Goal: Transaction & Acquisition: Purchase product/service

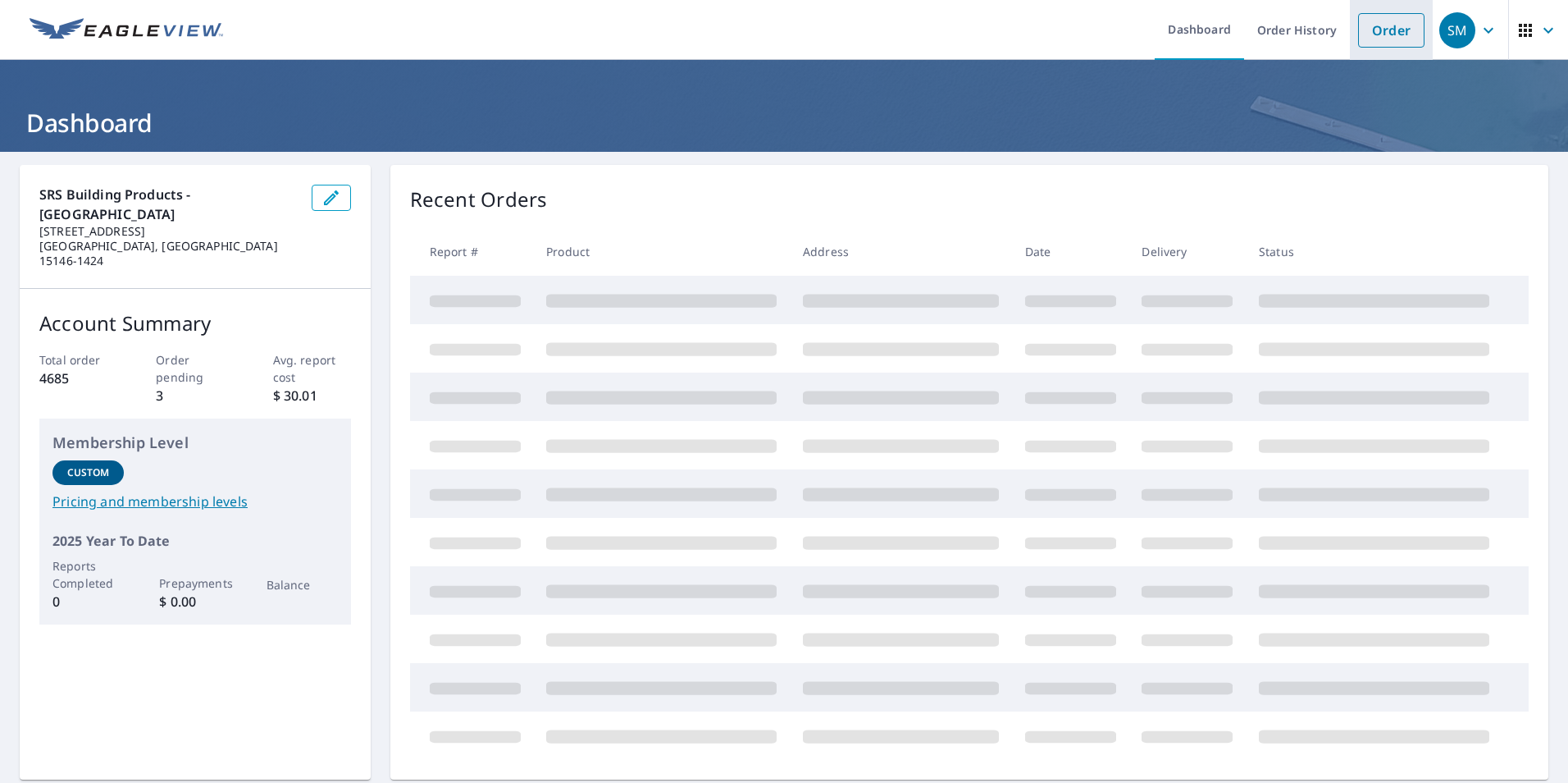
click at [1370, 29] on link "Order" at bounding box center [1391, 30] width 67 height 34
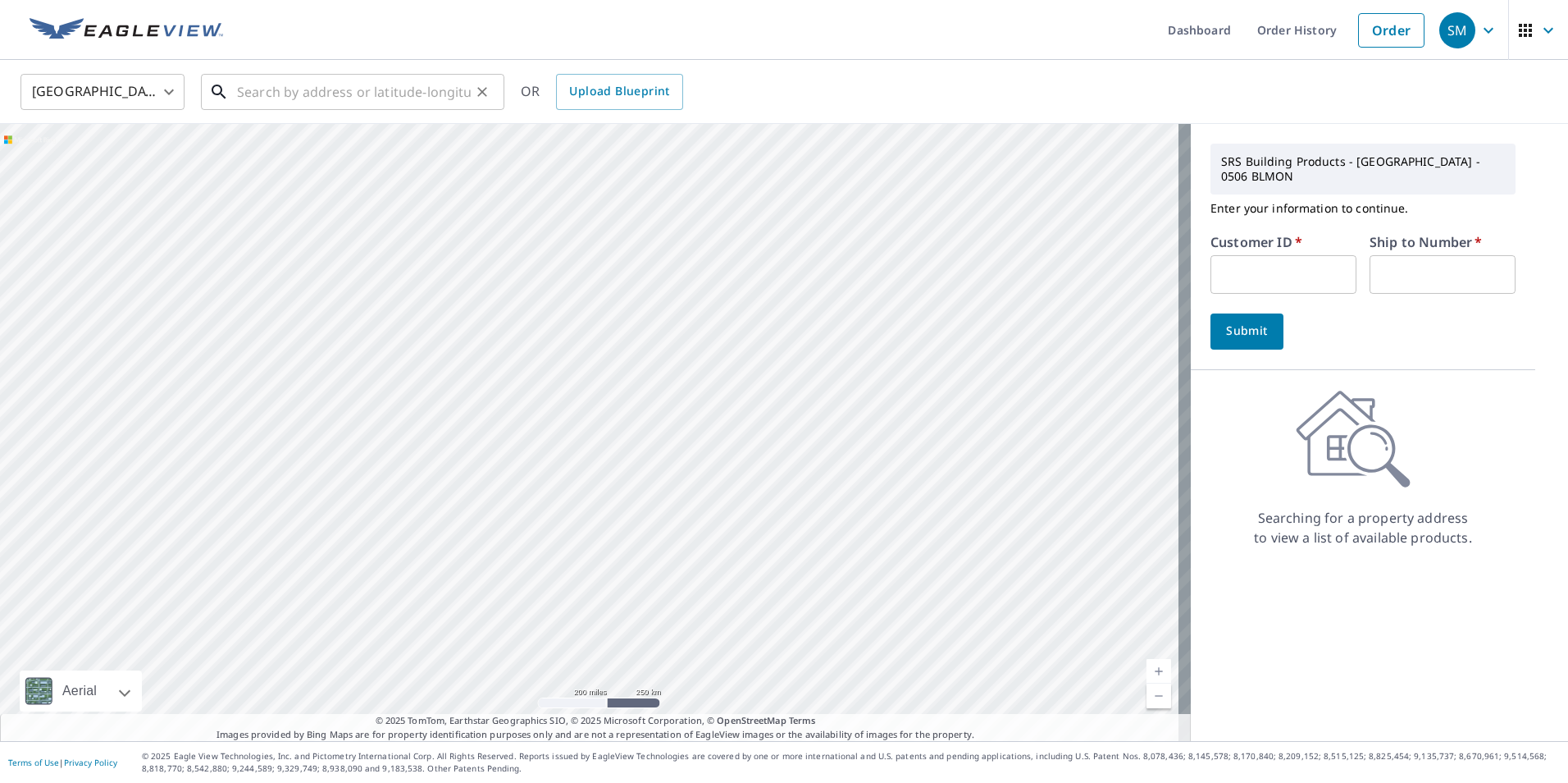
click at [339, 91] on input "text" at bounding box center [354, 91] width 234 height 46
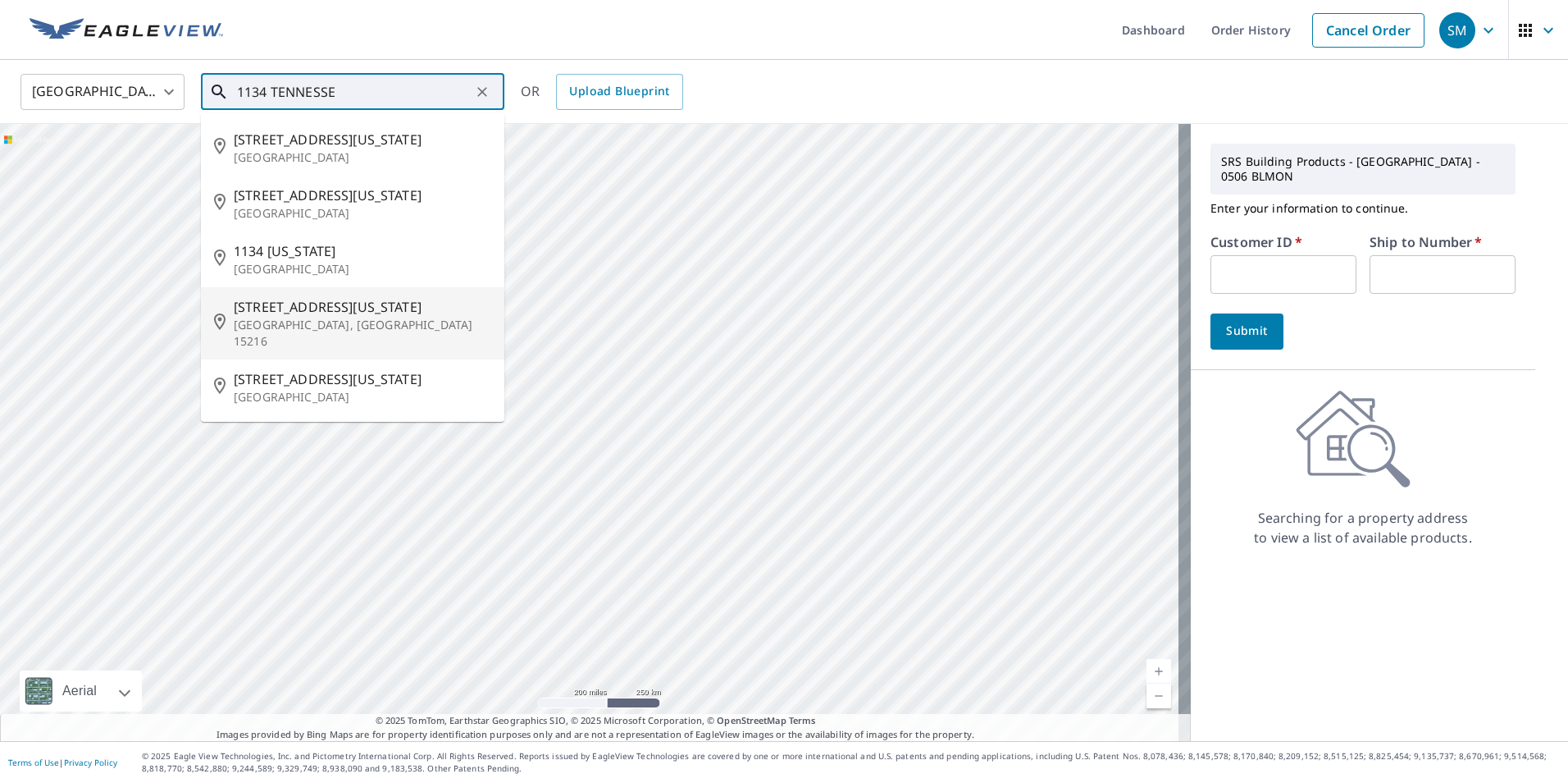
click at [358, 310] on span "[STREET_ADDRESS][US_STATE]" at bounding box center [362, 307] width 257 height 19
type input "[STREET_ADDRESS][US_STATE]"
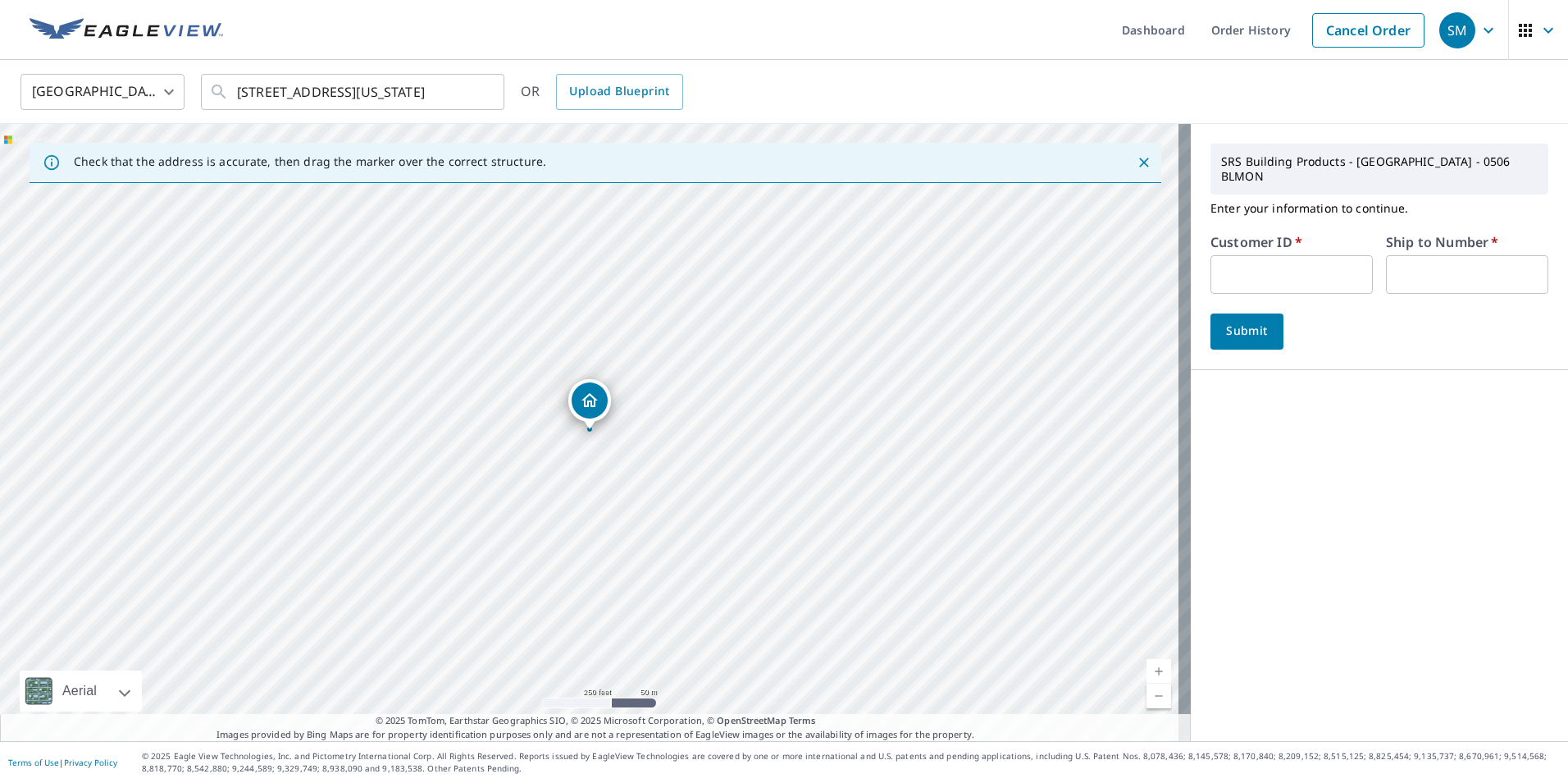
click at [1288, 256] on input "text" at bounding box center [1291, 274] width 163 height 39
type input "PCS505"
click at [1434, 256] on input "text" at bounding box center [1467, 274] width 163 height 39
type input "1"
click at [1243, 321] on span "Submit" at bounding box center [1246, 330] width 47 height 20
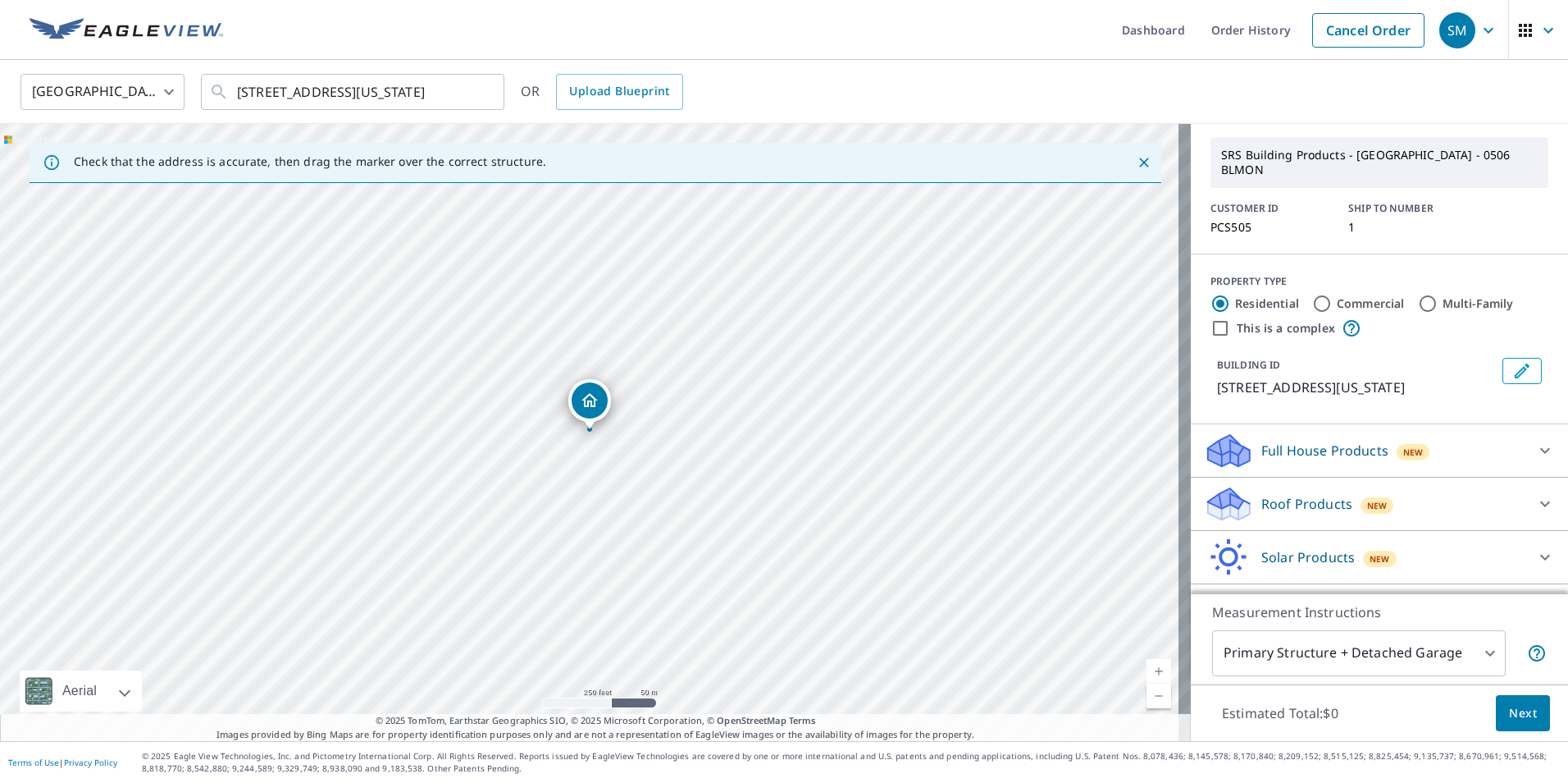
scroll to position [82, 0]
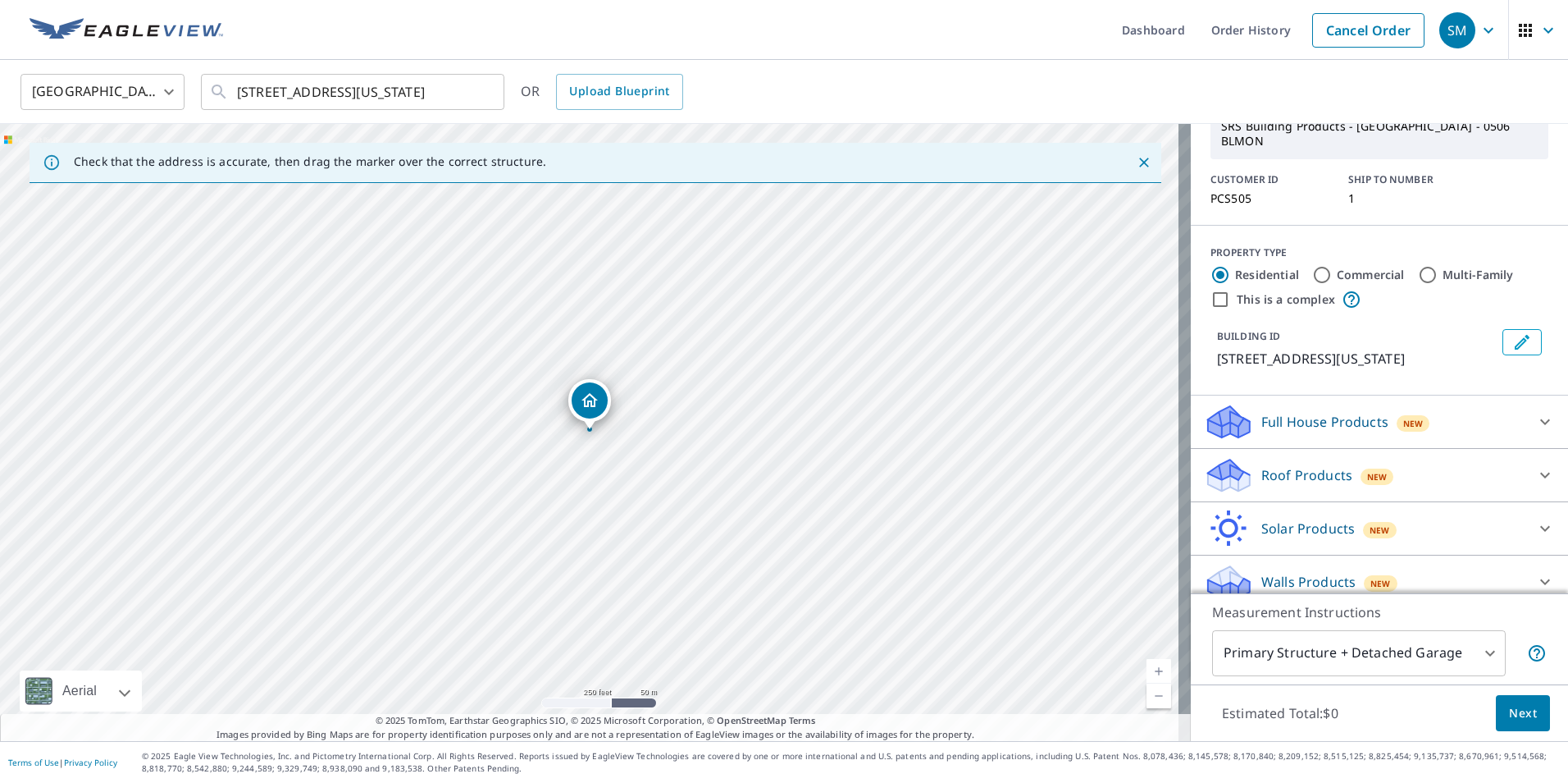
click at [1300, 468] on div "Roof Products New" at bounding box center [1365, 475] width 322 height 39
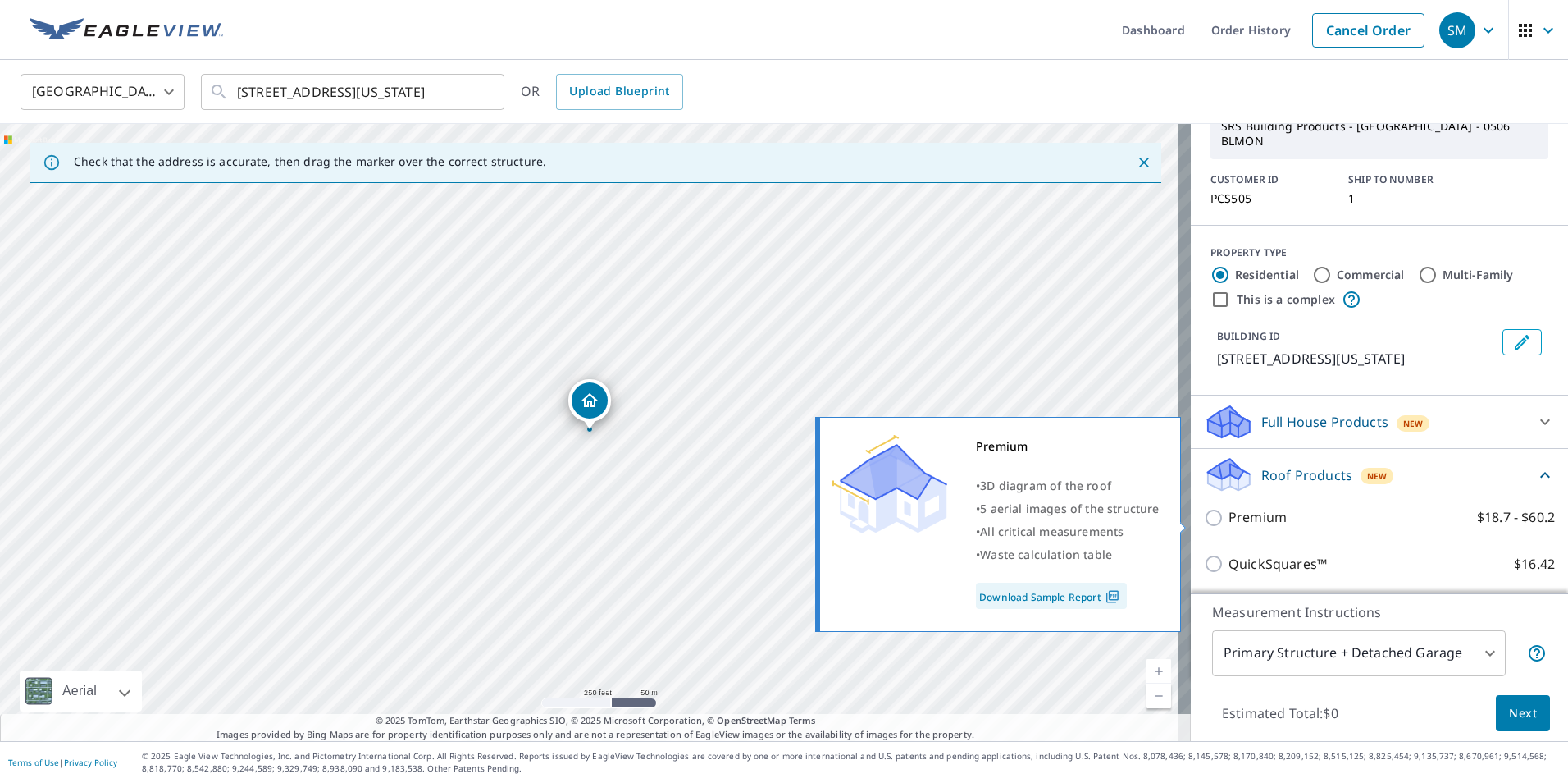
click at [1242, 522] on p "Premium" at bounding box center [1258, 517] width 58 height 20
click at [1229, 522] on input "Premium $18.7 - $60.2" at bounding box center [1217, 518] width 25 height 19
checkbox input "true"
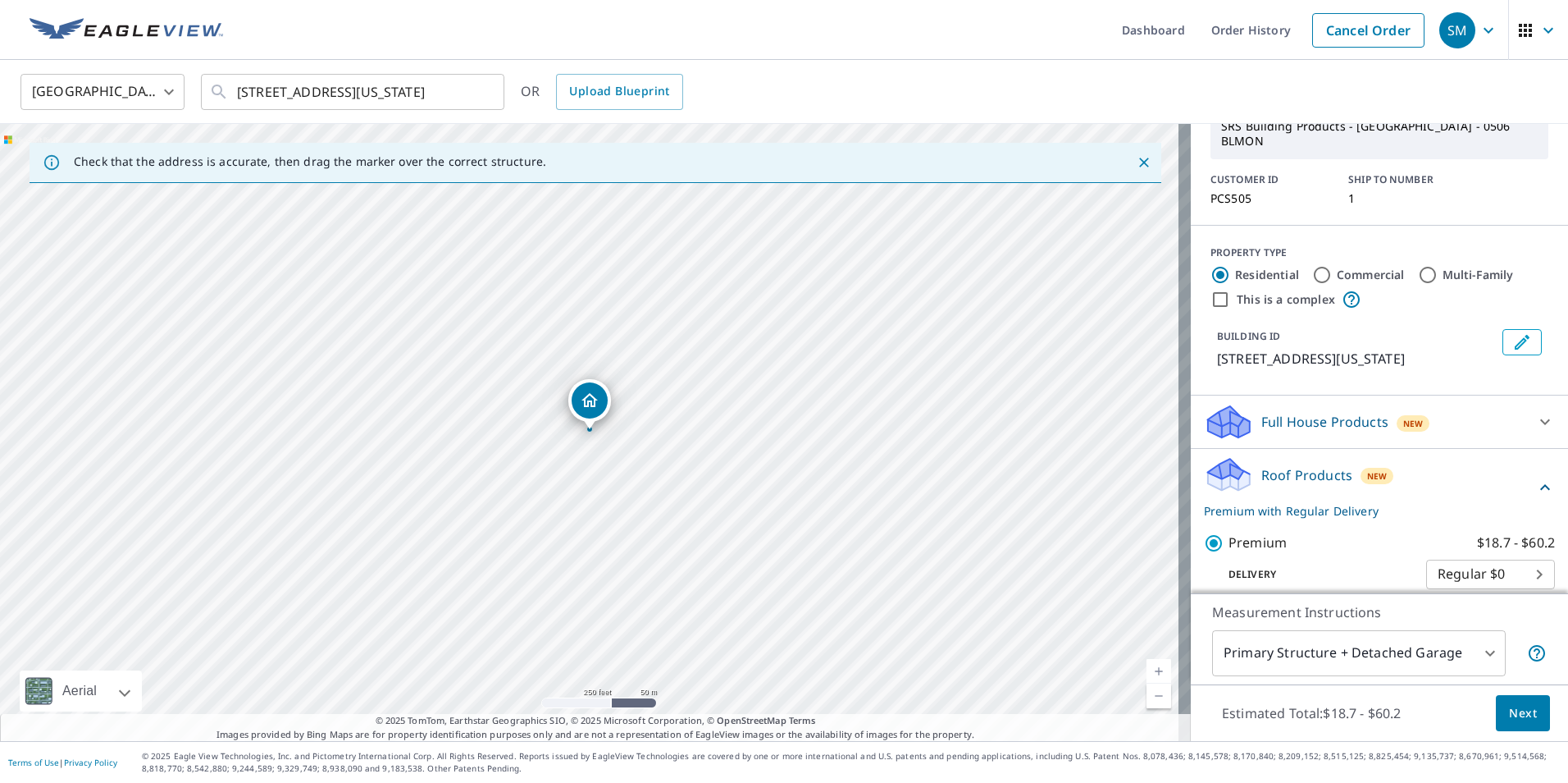
click at [1520, 712] on span "Next" at bounding box center [1523, 713] width 28 height 20
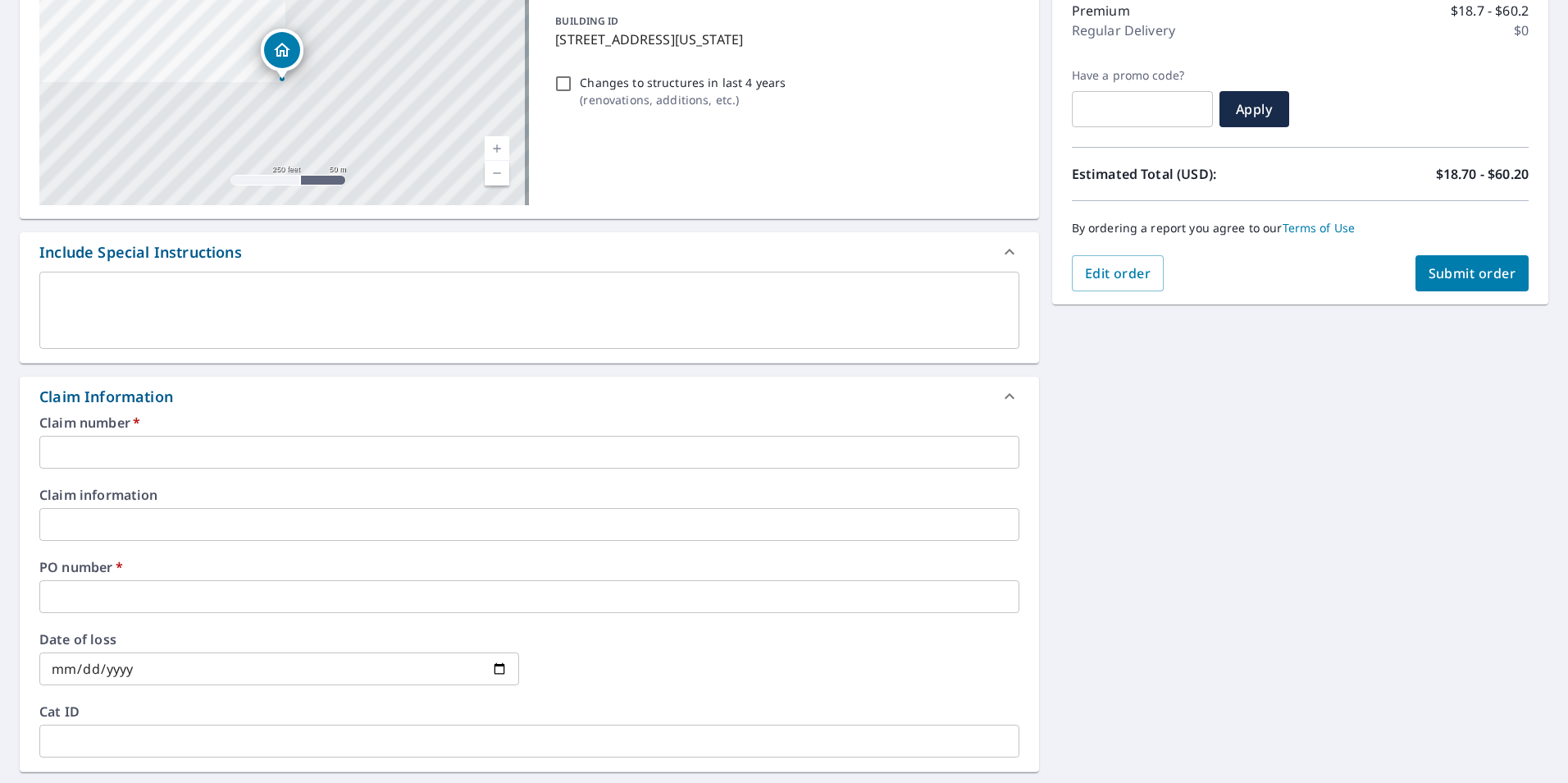
scroll to position [246, 0]
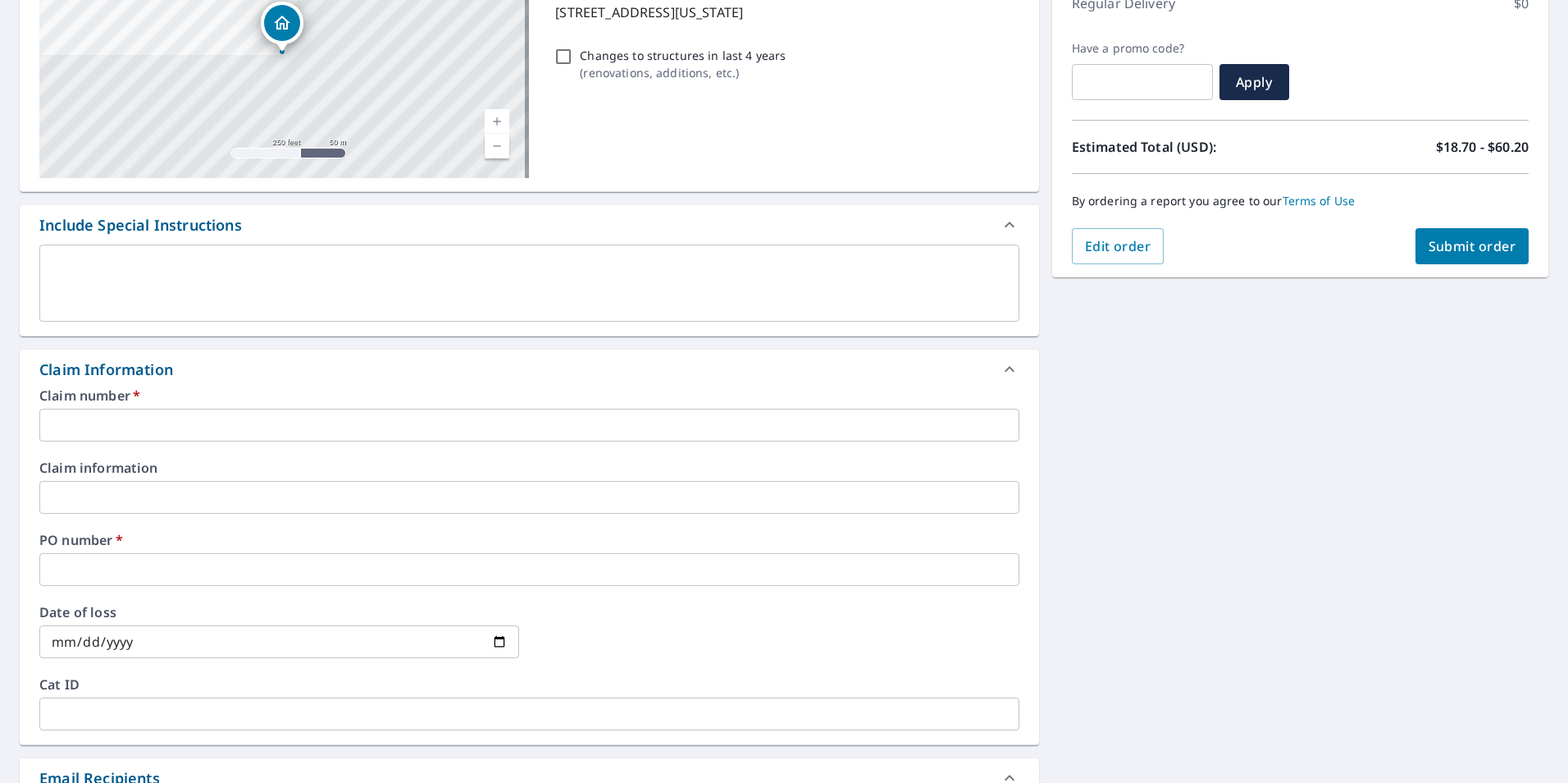
click at [285, 420] on input "text" at bounding box center [530, 424] width 980 height 33
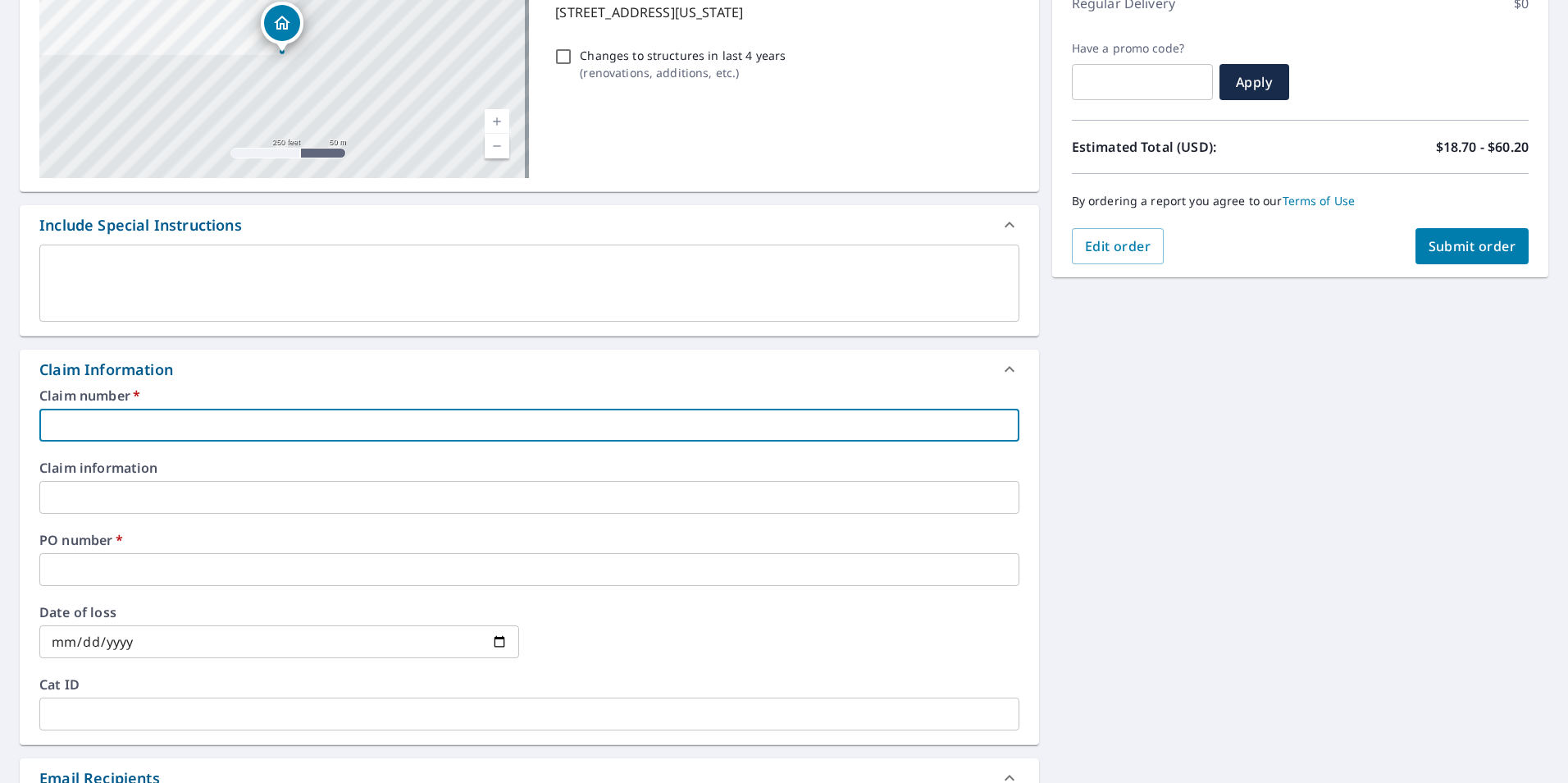
type input "PCS505"
checkbox input "true"
click at [245, 567] on input "text" at bounding box center [530, 569] width 980 height 33
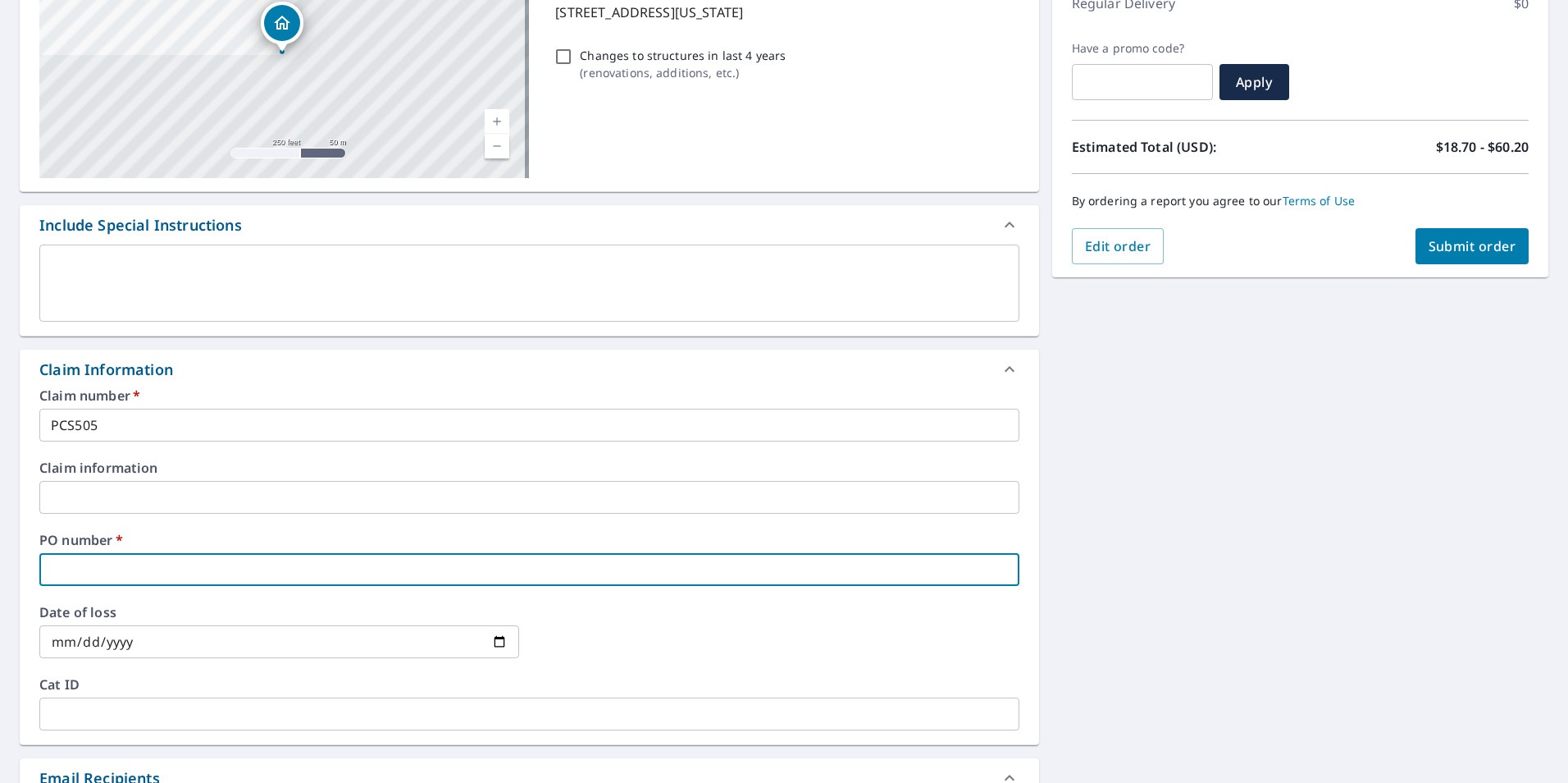
type input "1"
checkbox input "true"
type input "11"
checkbox input "true"
type input "113"
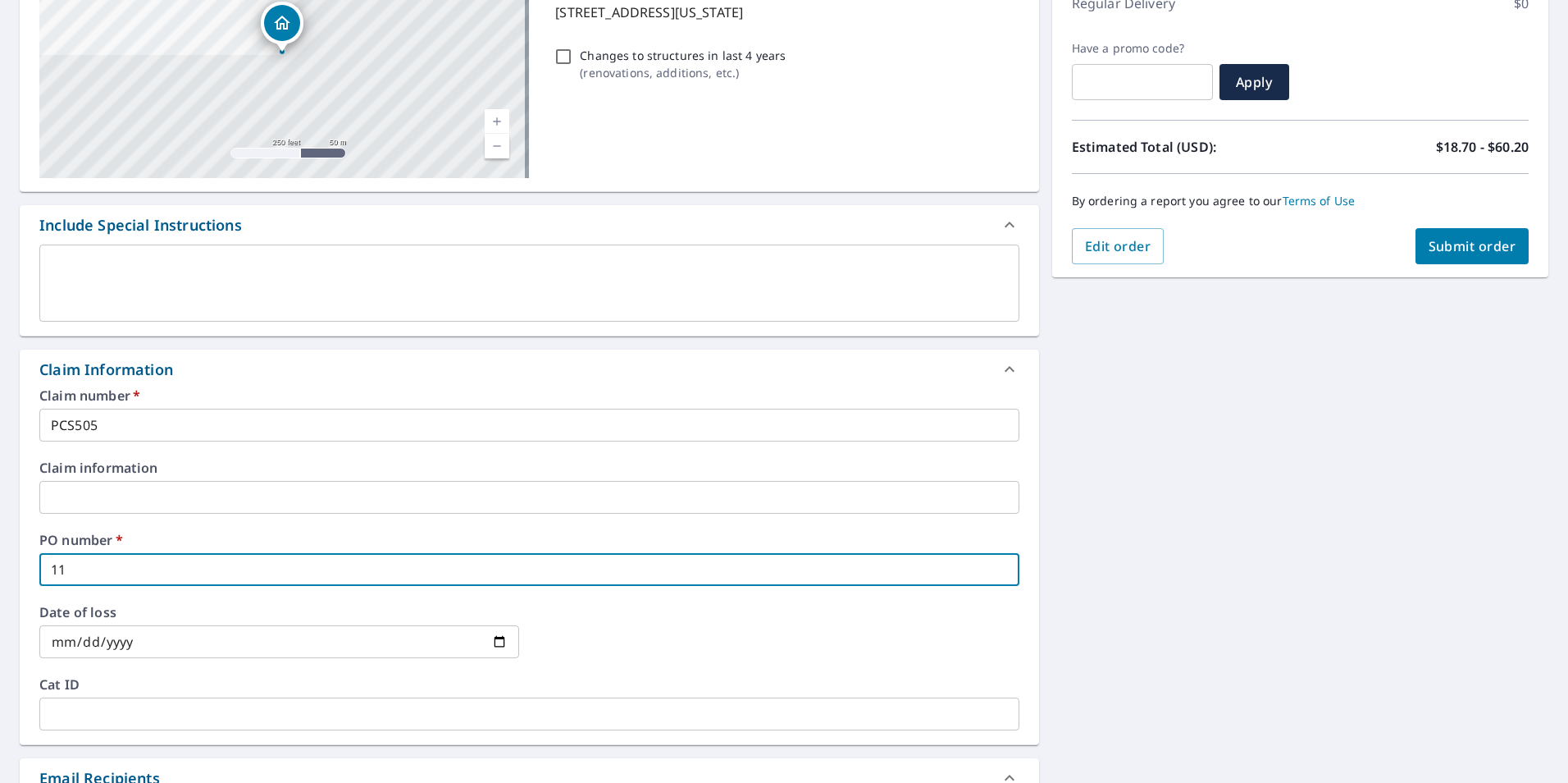
checkbox input "true"
type input "1134"
checkbox input "true"
type input "1134"
checkbox input "true"
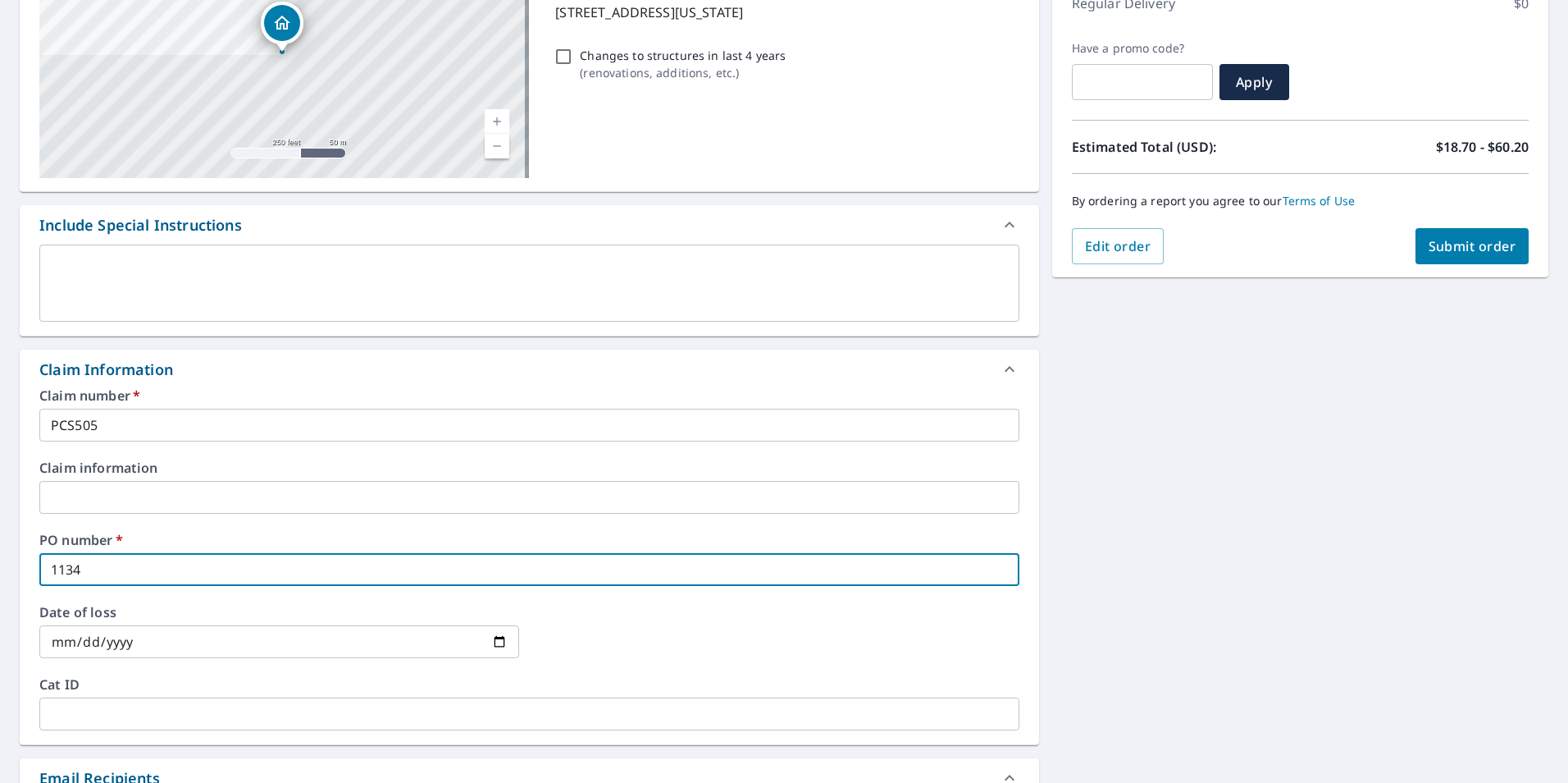
type input "1134 T"
checkbox input "true"
type input "1134 TE"
checkbox input "true"
type input "1134 TEN"
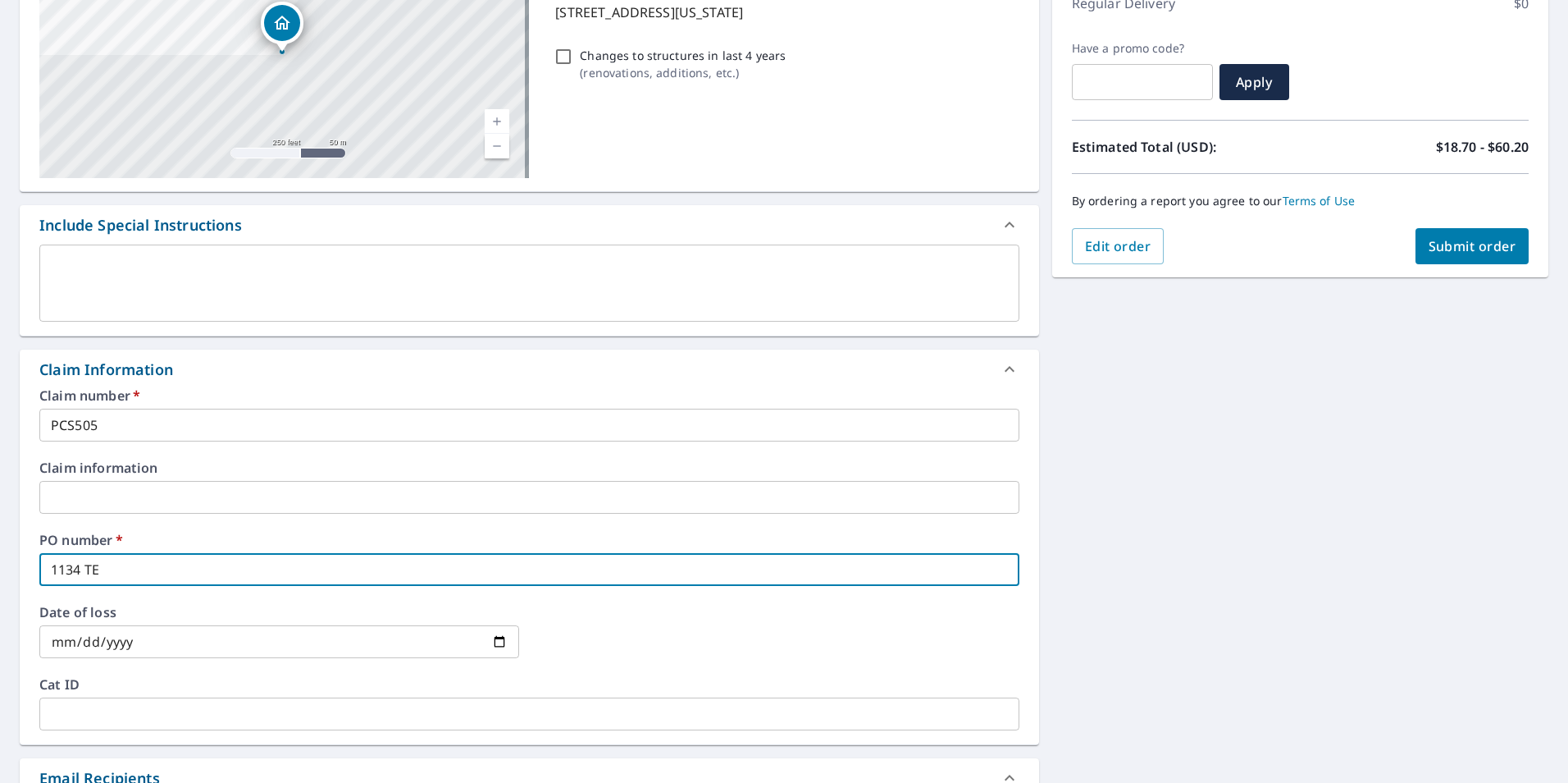
checkbox input "true"
type input "1134 TENN"
checkbox input "true"
type input "1134 TENNE"
checkbox input "true"
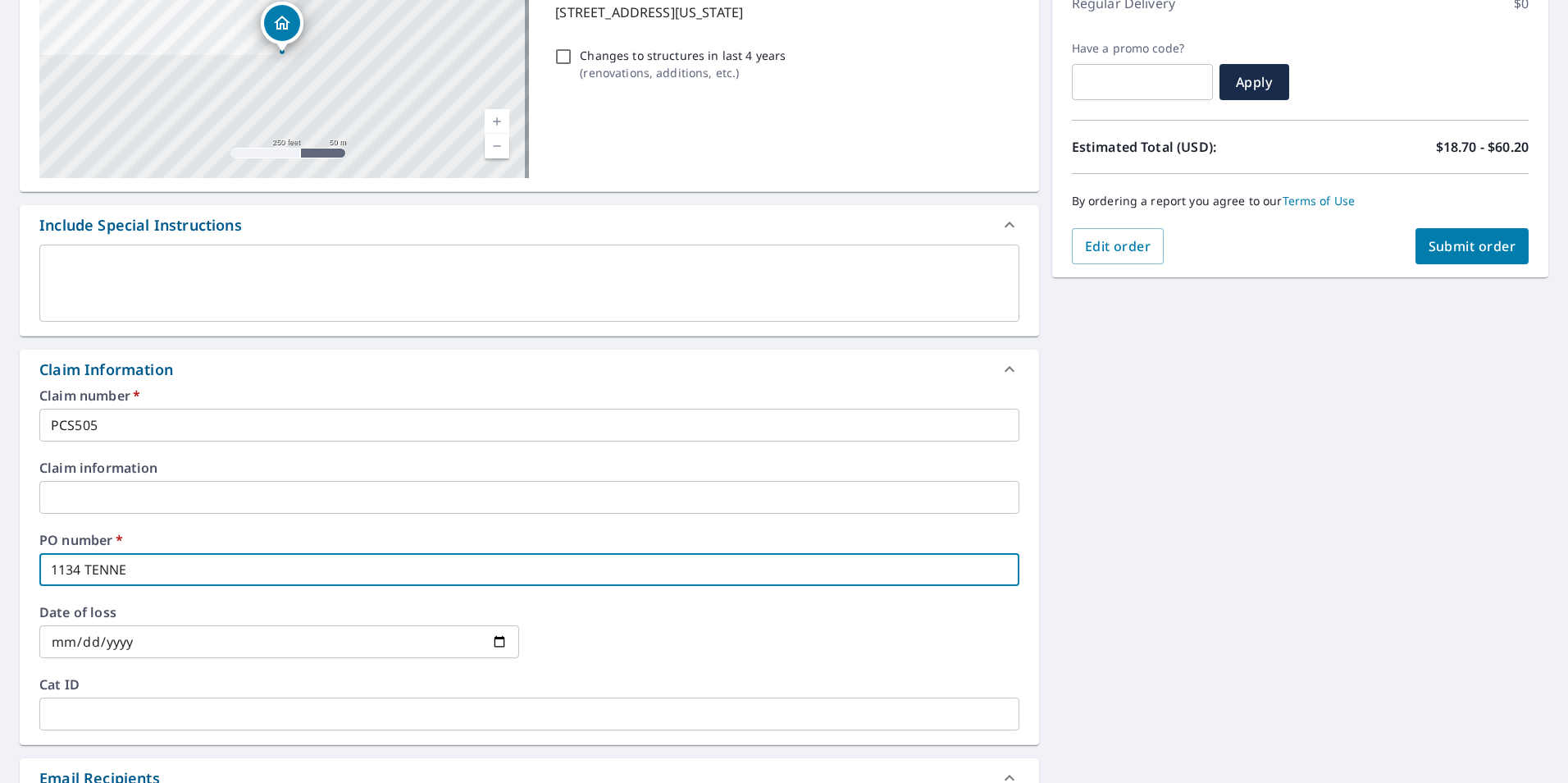
type input "1134 TENNES"
checkbox input "true"
type input "1134 TENNESS"
checkbox input "true"
type input "1134 TENNESSE"
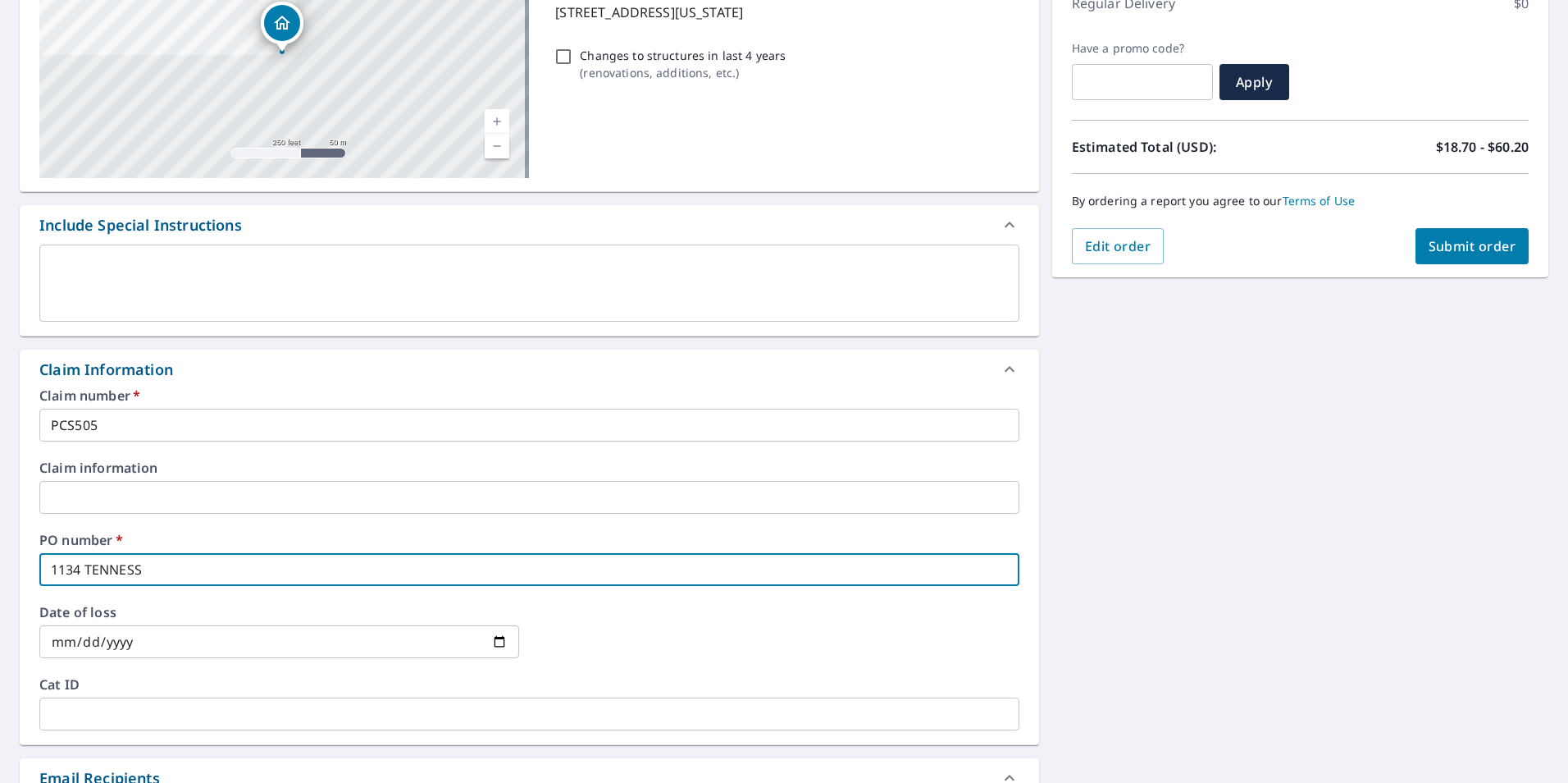
checkbox input "true"
type input "1134 TENNESSE"
checkbox input "true"
type input "1134 TENNESSE A"
checkbox input "true"
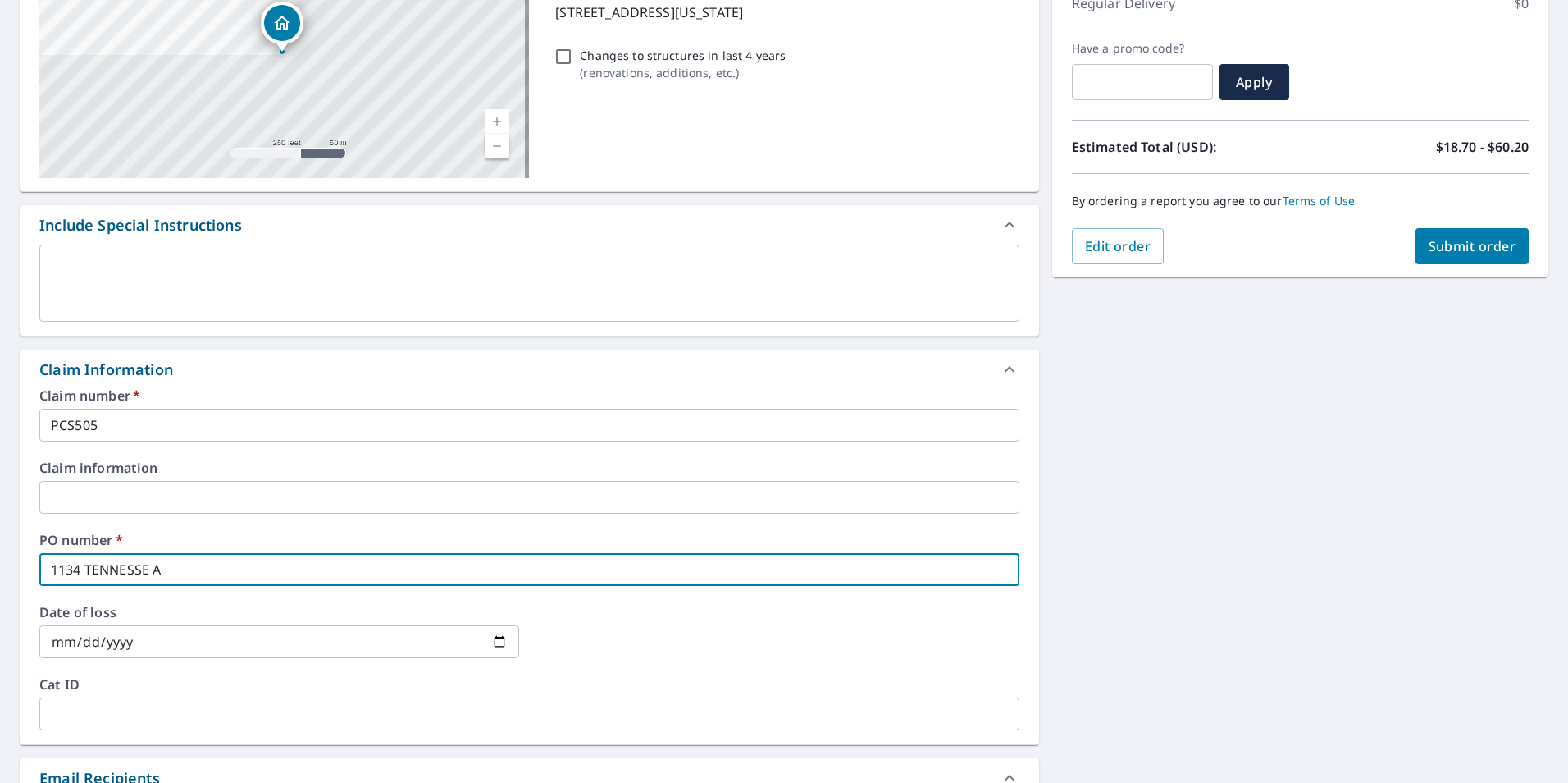
type input "1134 TENNESSE AV"
checkbox input "true"
type input "[STREET_ADDRESS]"
checkbox input "true"
type input "[STREET_ADDRESS]"
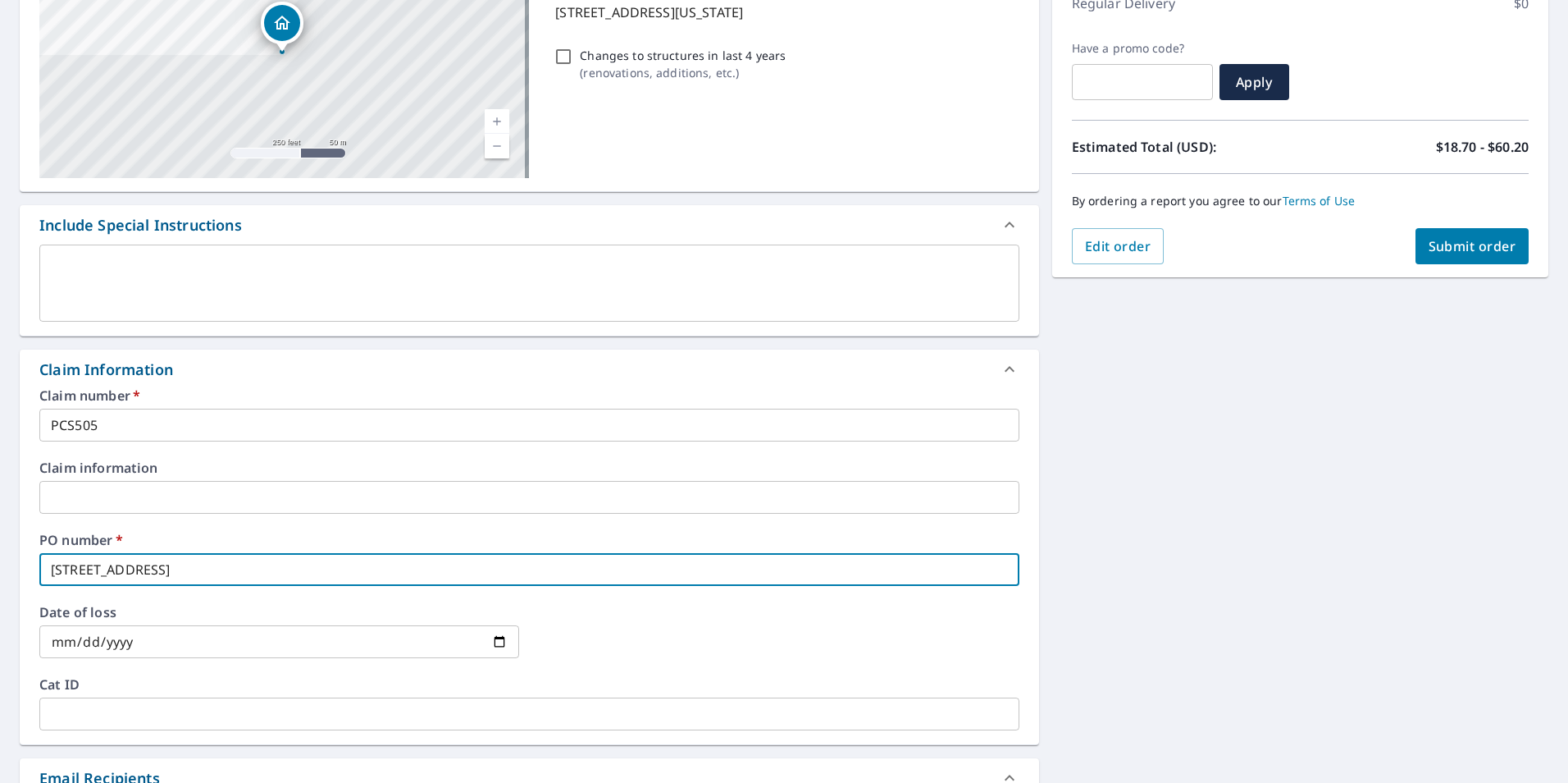
checkbox input "true"
type input "[STREET_ADDRESS]"
checkbox input "true"
type input "[STREET_ADDRESS]"
checkbox input "true"
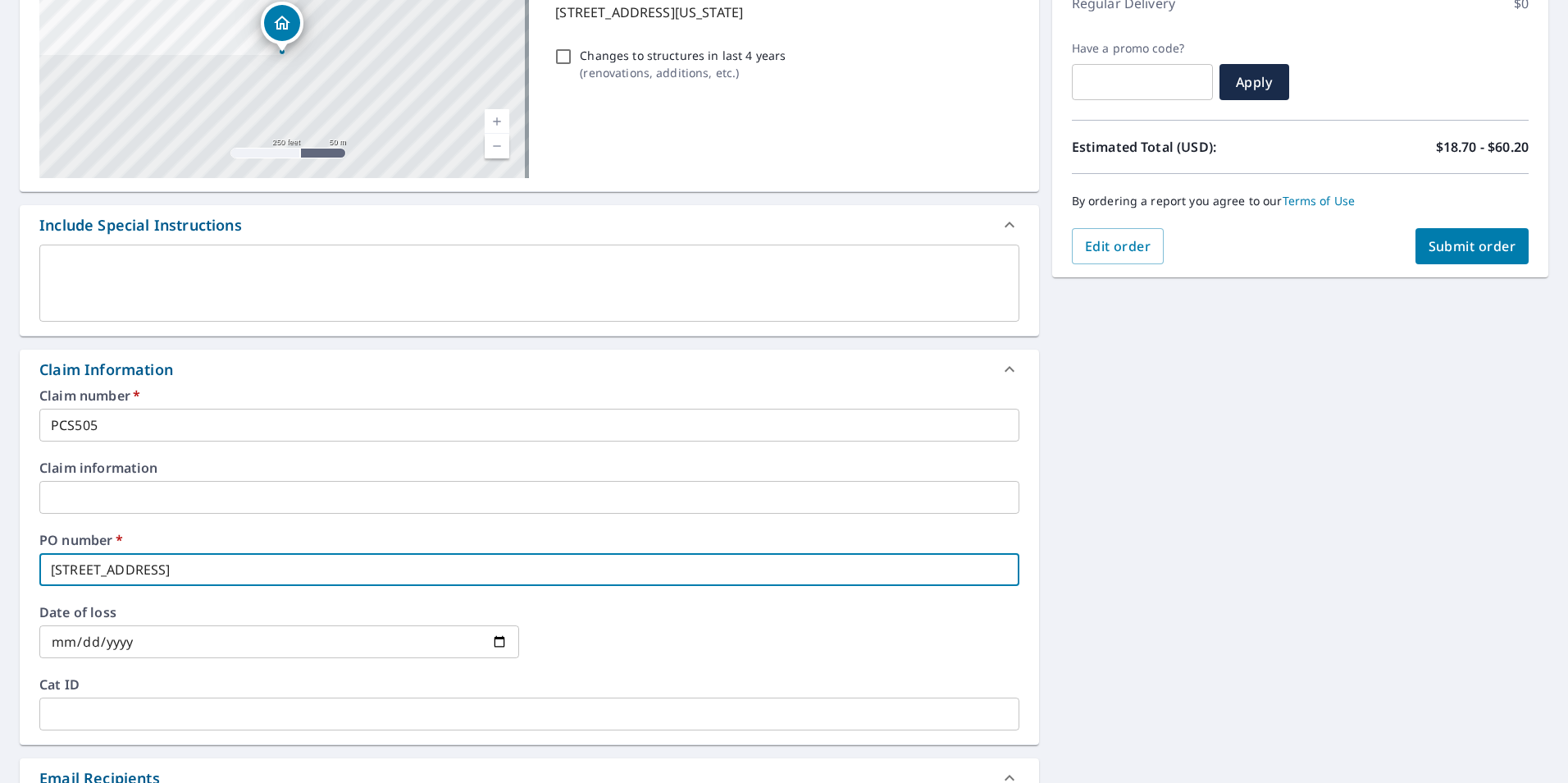
type input "[STREET_ADDRESS]"
checkbox input "true"
type input "[STREET_ADDRESS]"
checkbox input "true"
type input "[STREET_ADDRESS]"
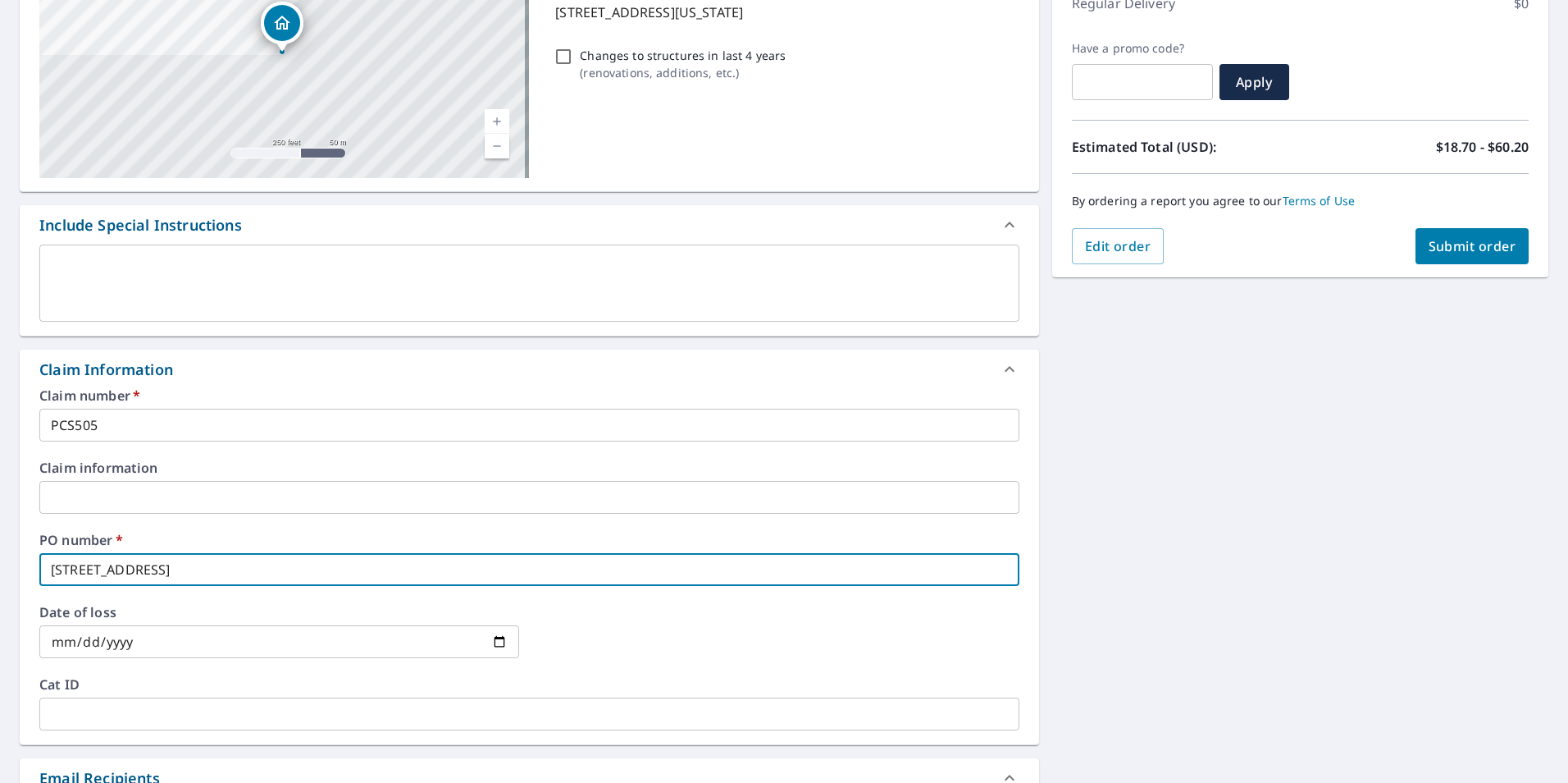
checkbox input "true"
type input "[STREET_ADDRESS]"
checkbox input "true"
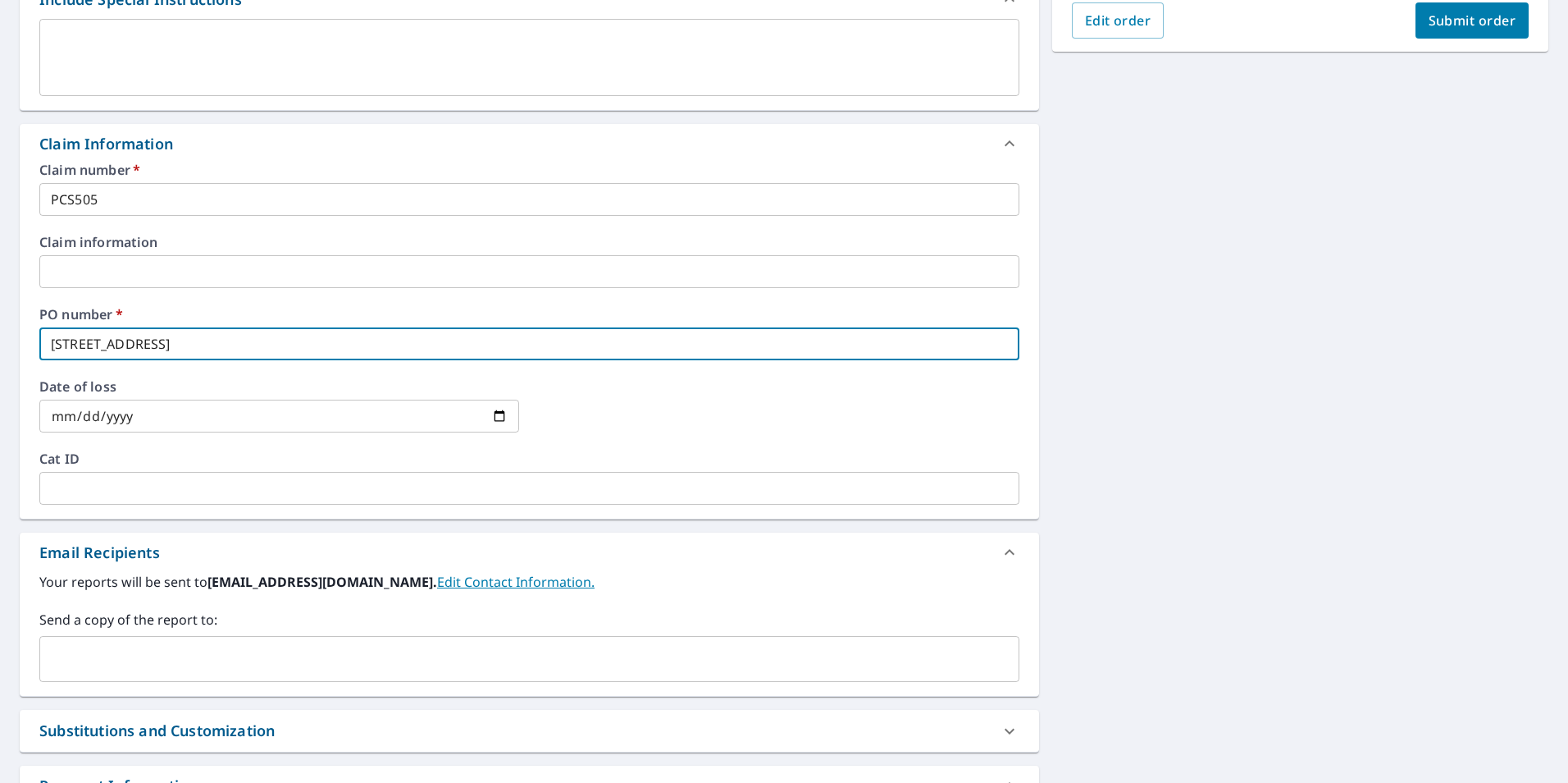
scroll to position [492, 0]
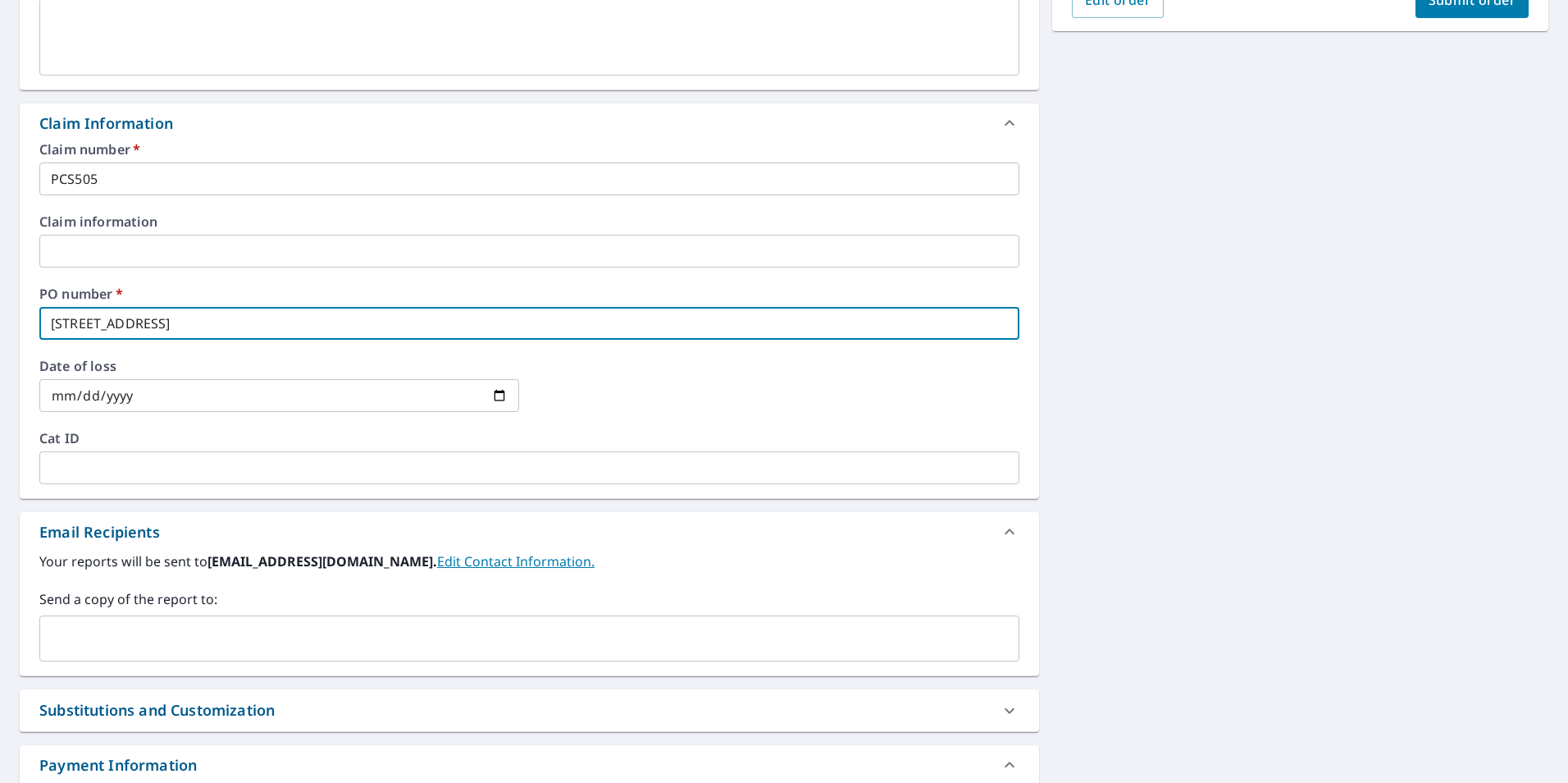
type input "[STREET_ADDRESS]"
click at [315, 627] on input "text" at bounding box center [517, 638] width 941 height 31
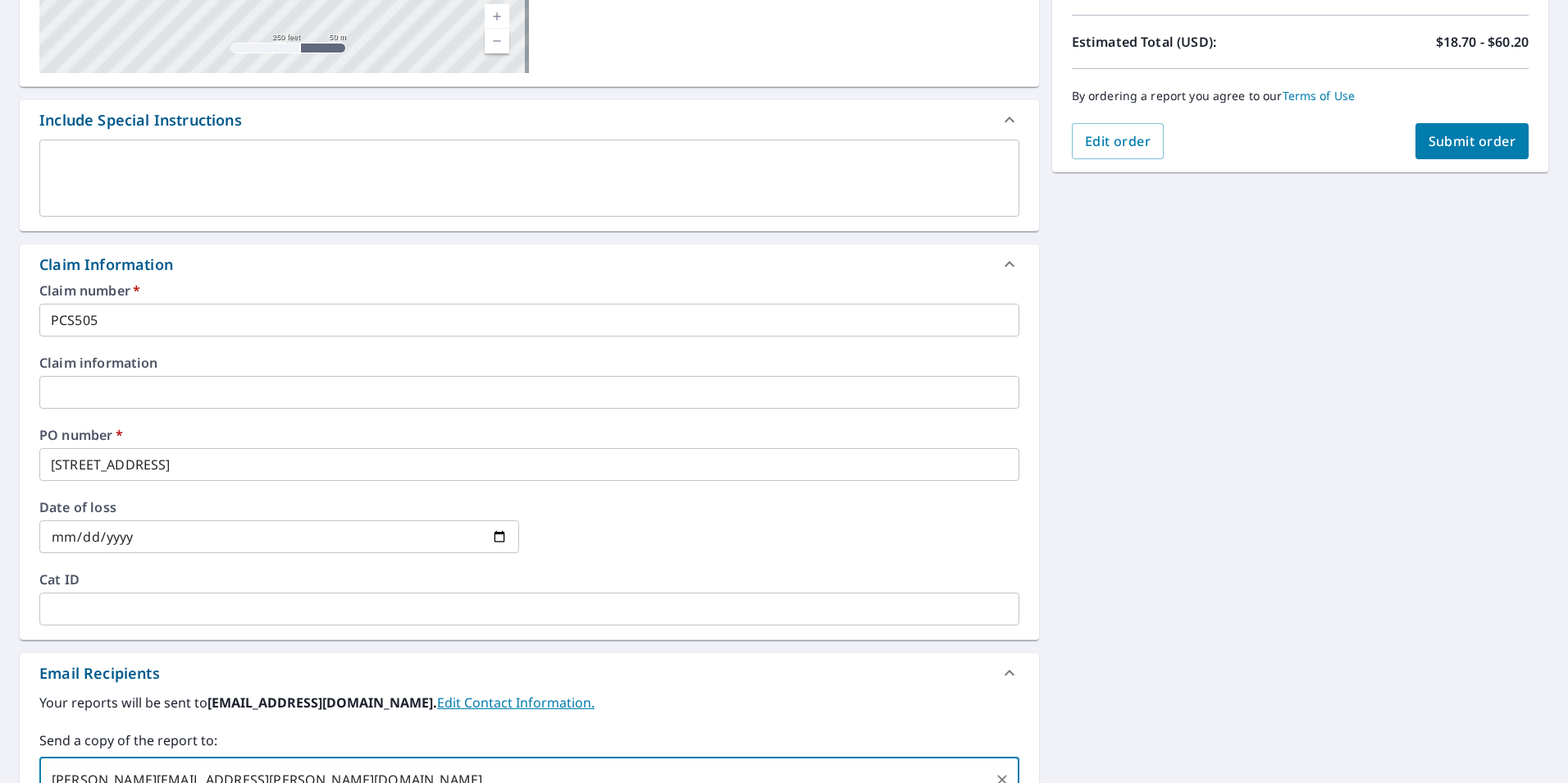
scroll to position [246, 0]
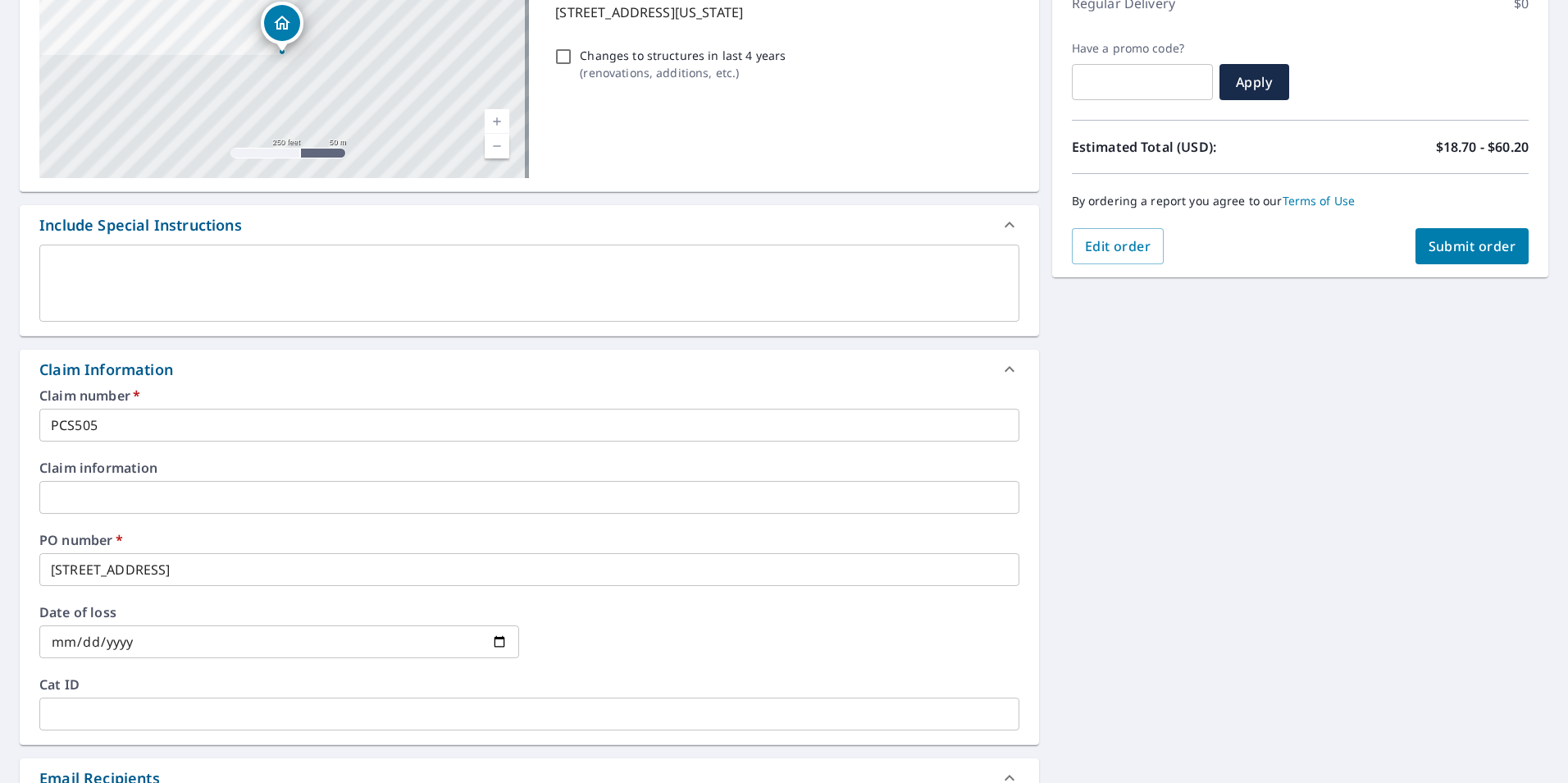
type input "[PERSON_NAME][EMAIL_ADDRESS][PERSON_NAME][DOMAIN_NAME]"
click at [1465, 239] on span "Submit order" at bounding box center [1472, 246] width 88 height 18
checkbox input "true"
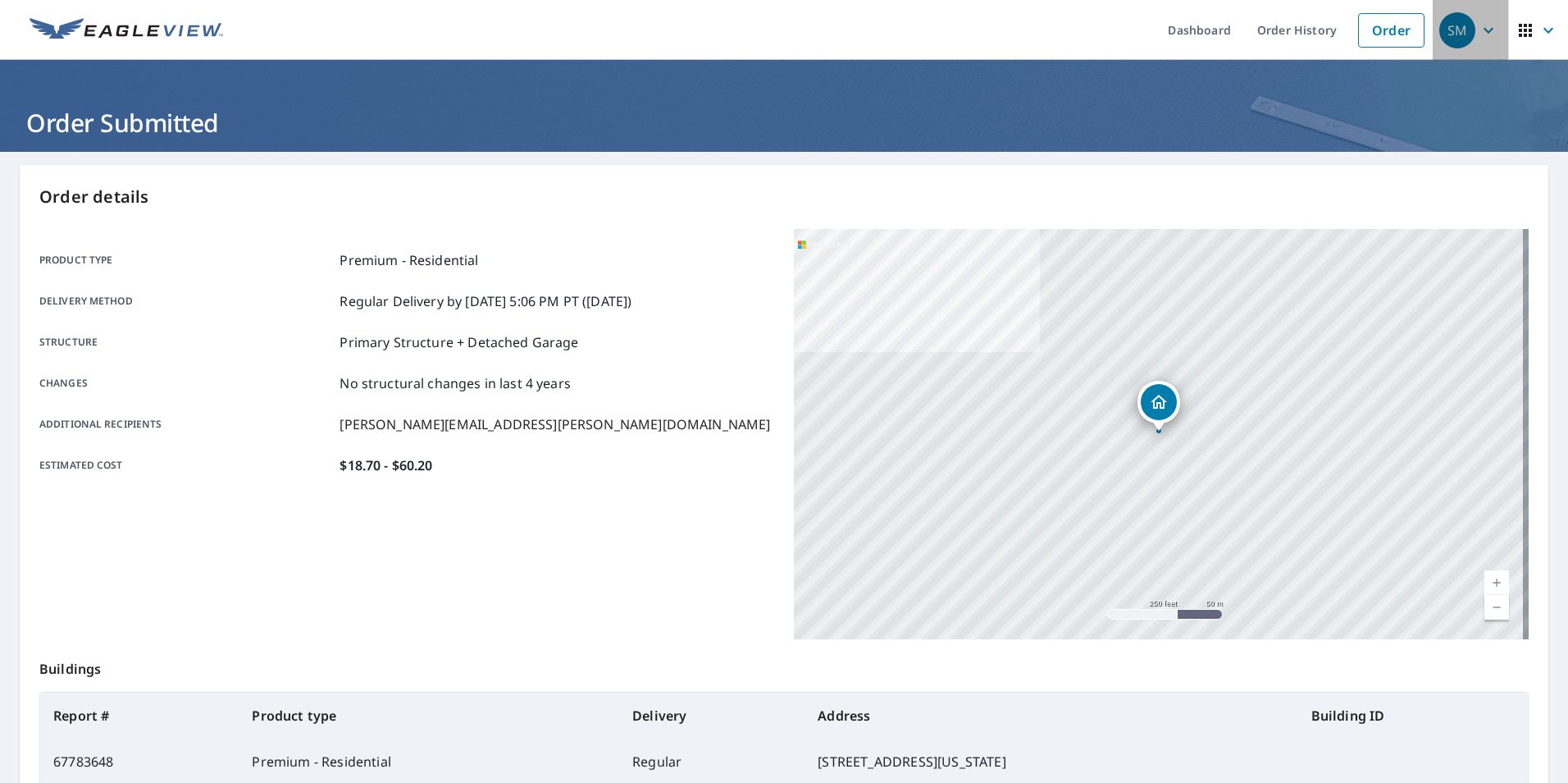
click at [1478, 36] on icon "button" at bounding box center [1488, 30] width 19 height 19
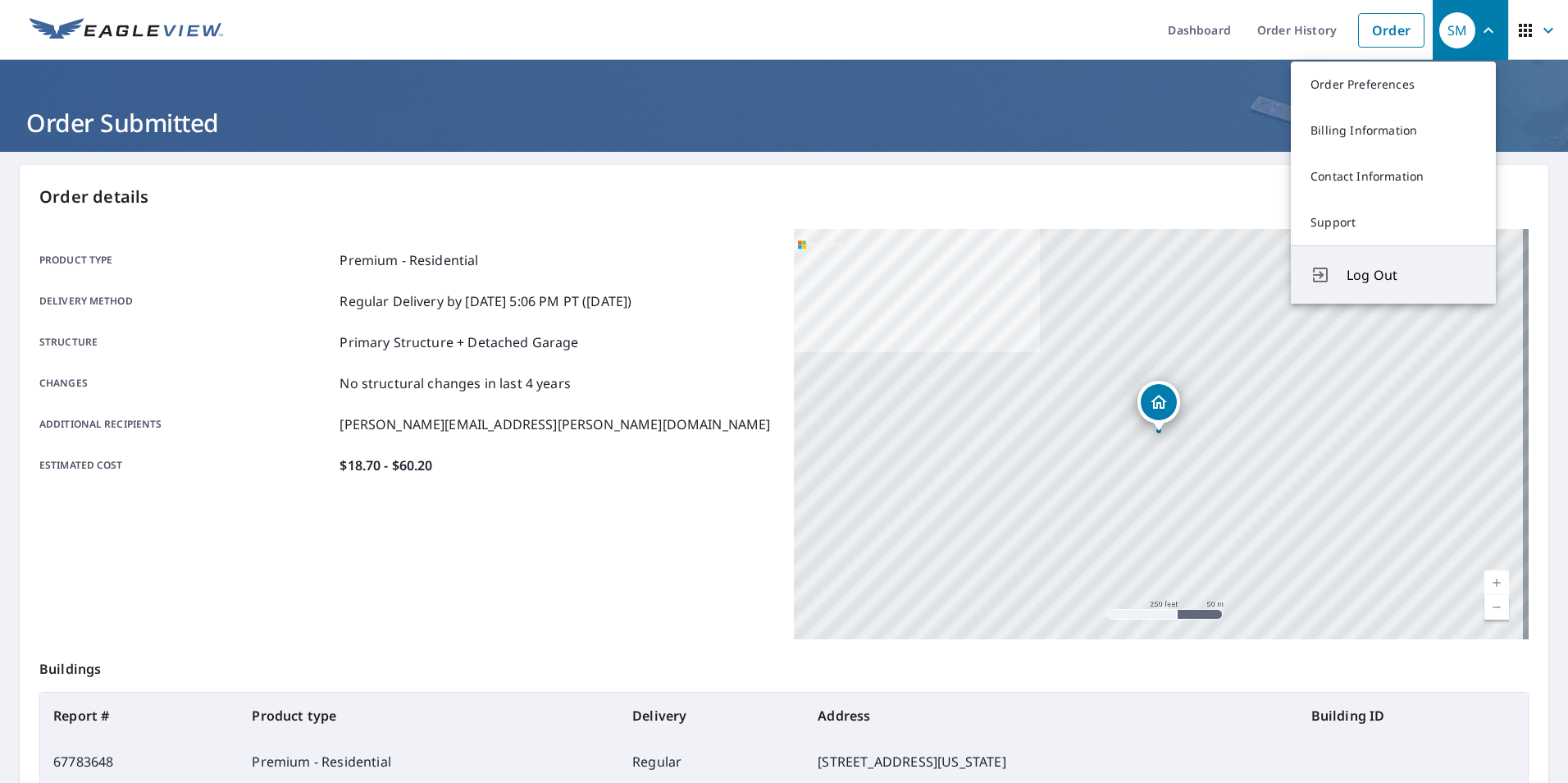
click at [1401, 267] on span "Log Out" at bounding box center [1412, 275] width 130 height 19
